Goal: Transaction & Acquisition: Download file/media

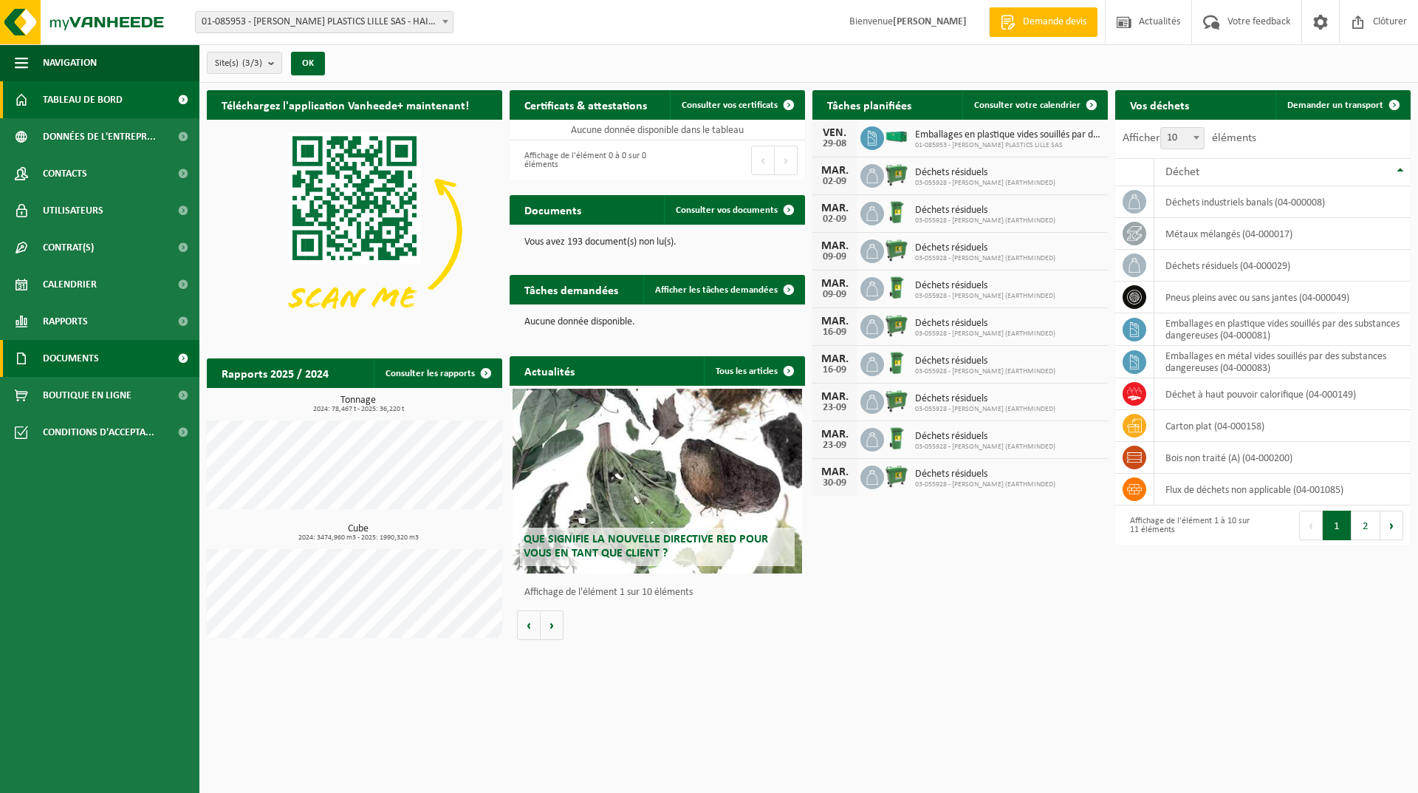
click at [95, 356] on span "Documents" at bounding box center [71, 358] width 56 height 37
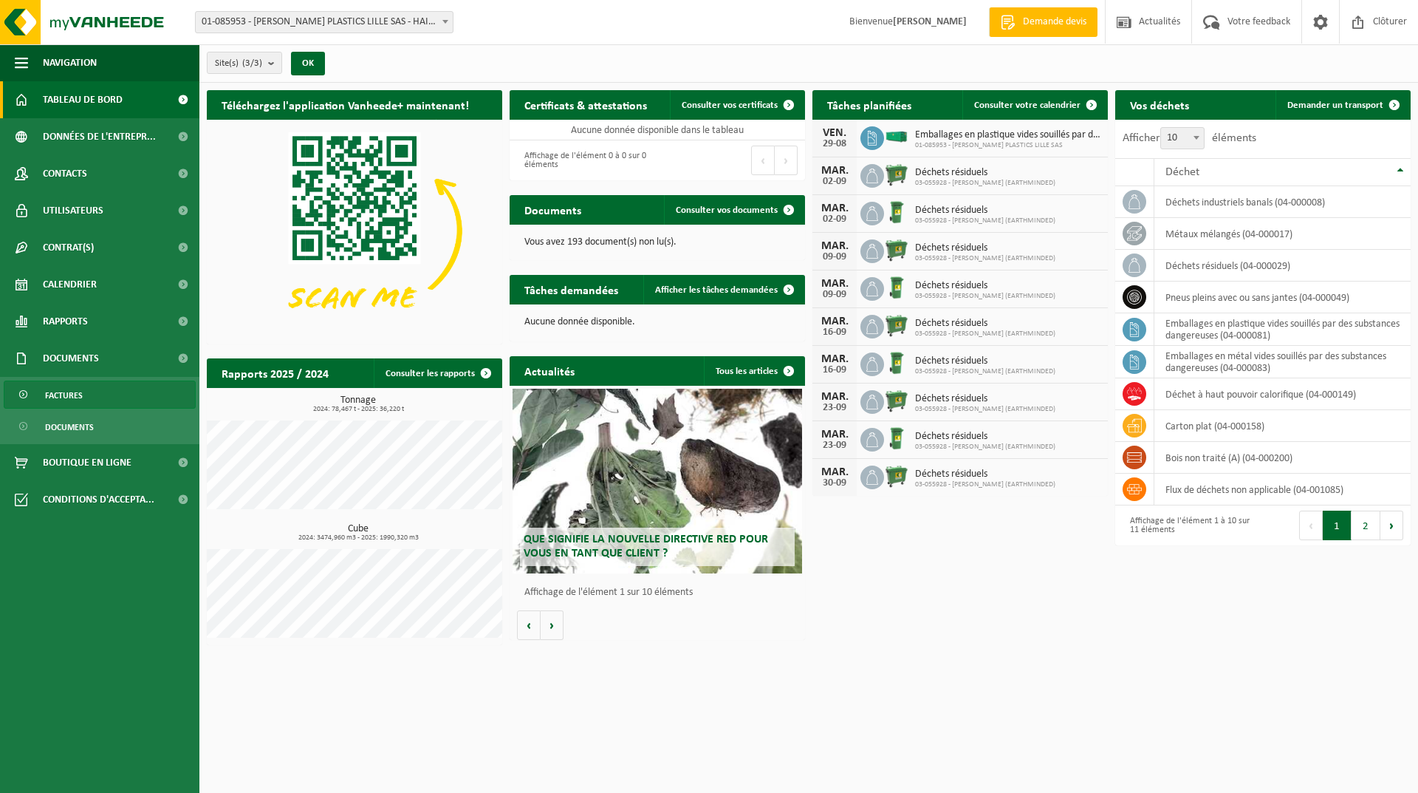
click at [78, 394] on span "Factures" at bounding box center [64, 395] width 38 height 28
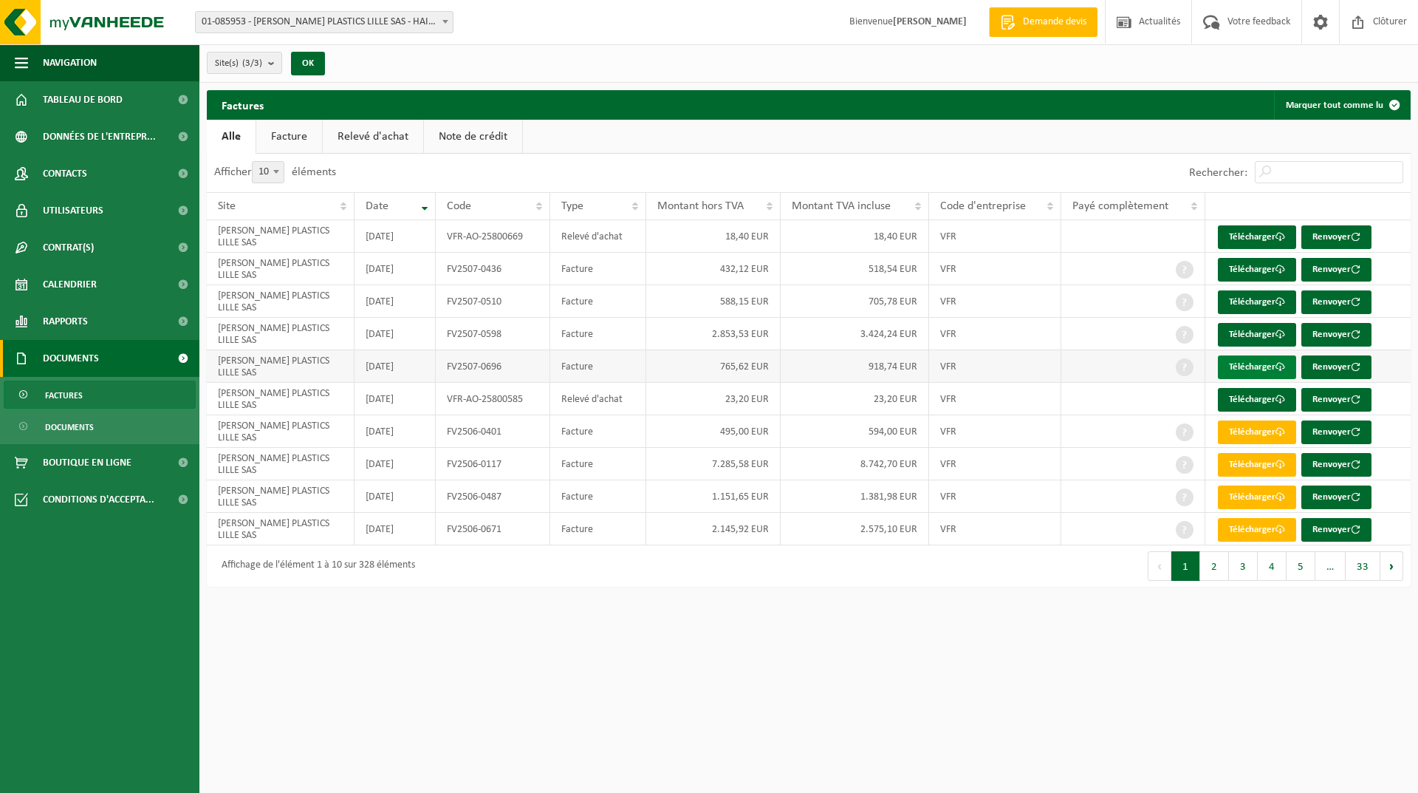
click at [1252, 360] on link "Télécharger" at bounding box center [1257, 367] width 78 height 24
click at [1268, 338] on link "Télécharger" at bounding box center [1257, 335] width 78 height 24
click at [1253, 301] on link "Télécharger" at bounding box center [1257, 302] width 78 height 24
click at [1256, 269] on link "Télécharger" at bounding box center [1257, 270] width 78 height 24
click at [1366, 19] on span at bounding box center [1358, 22] width 22 height 44
